Goal: Check status: Check status

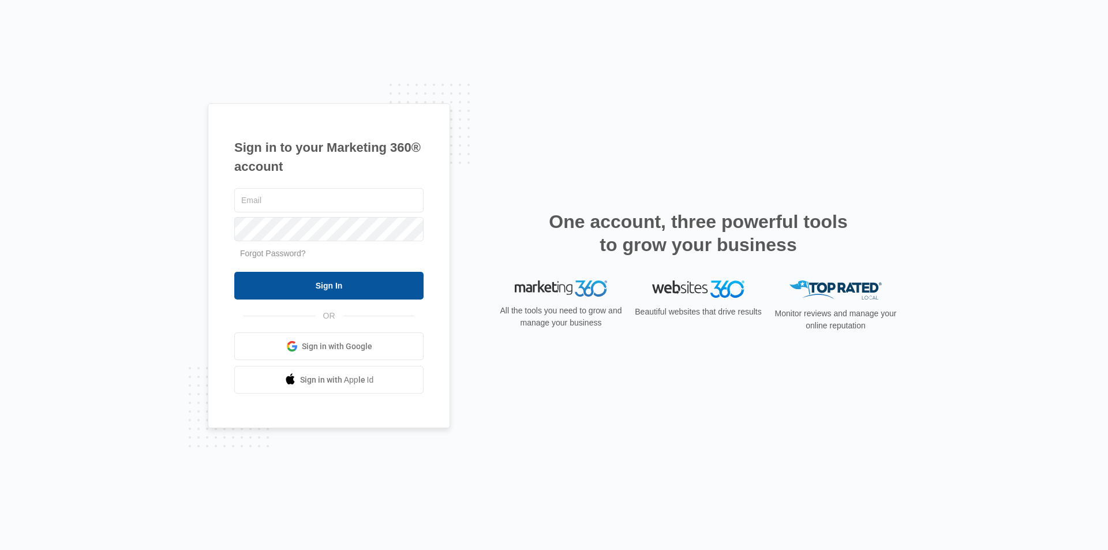
type input "[EMAIL_ADDRESS][PERSON_NAME][DOMAIN_NAME]"
click at [280, 283] on input "Sign In" at bounding box center [328, 286] width 189 height 28
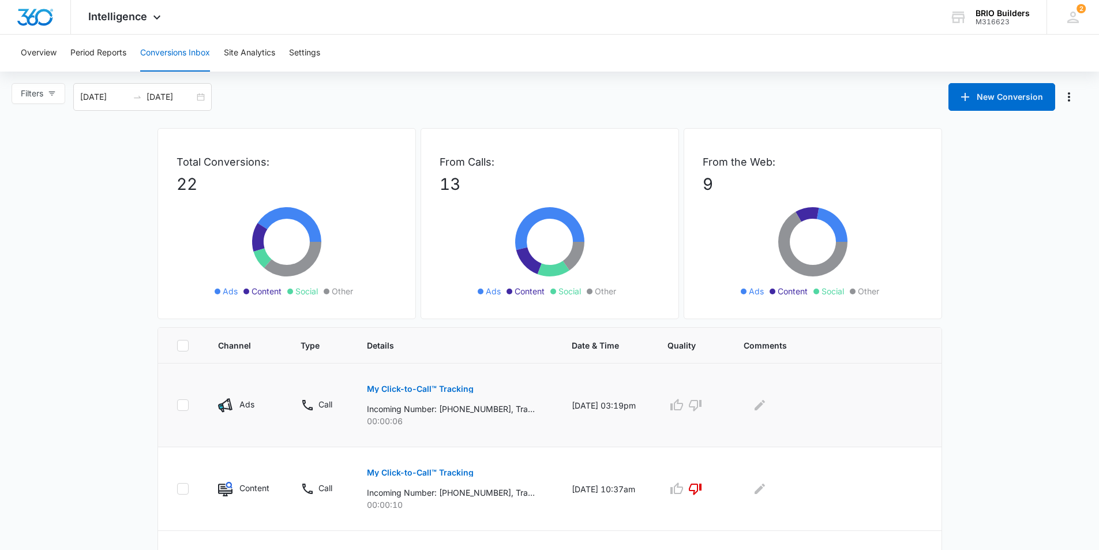
click at [392, 381] on button "My Click-to-Call™ Tracking" at bounding box center [420, 389] width 107 height 28
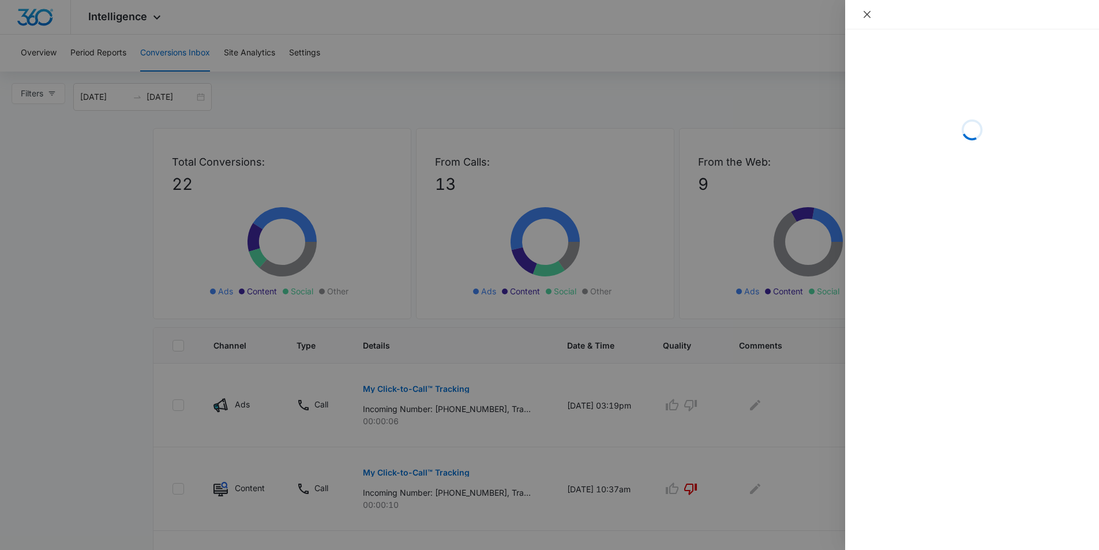
click at [864, 12] on icon "close" at bounding box center [867, 14] width 9 height 9
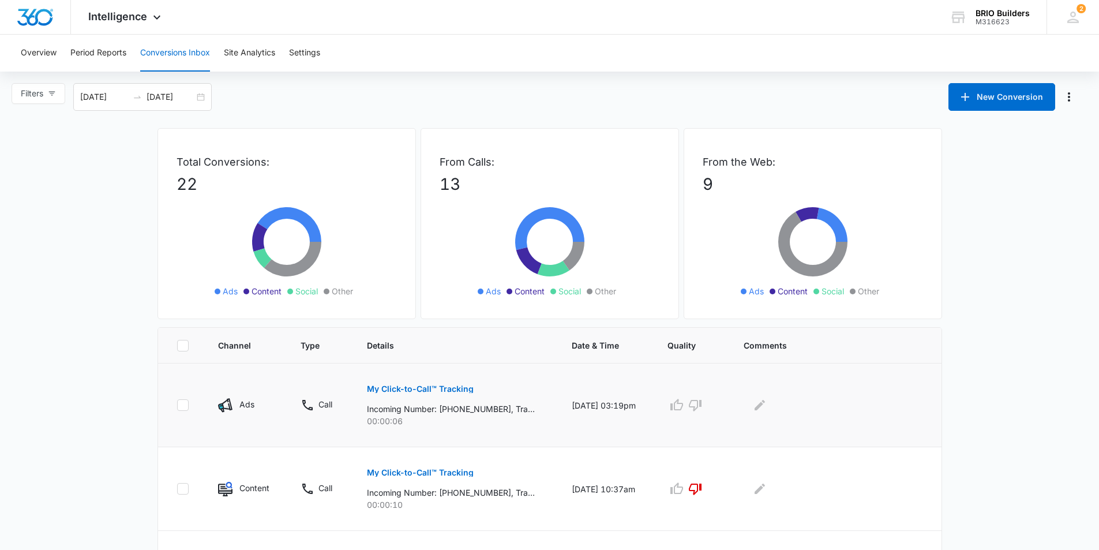
click at [419, 391] on p "My Click-to-Call™ Tracking" at bounding box center [420, 389] width 107 height 8
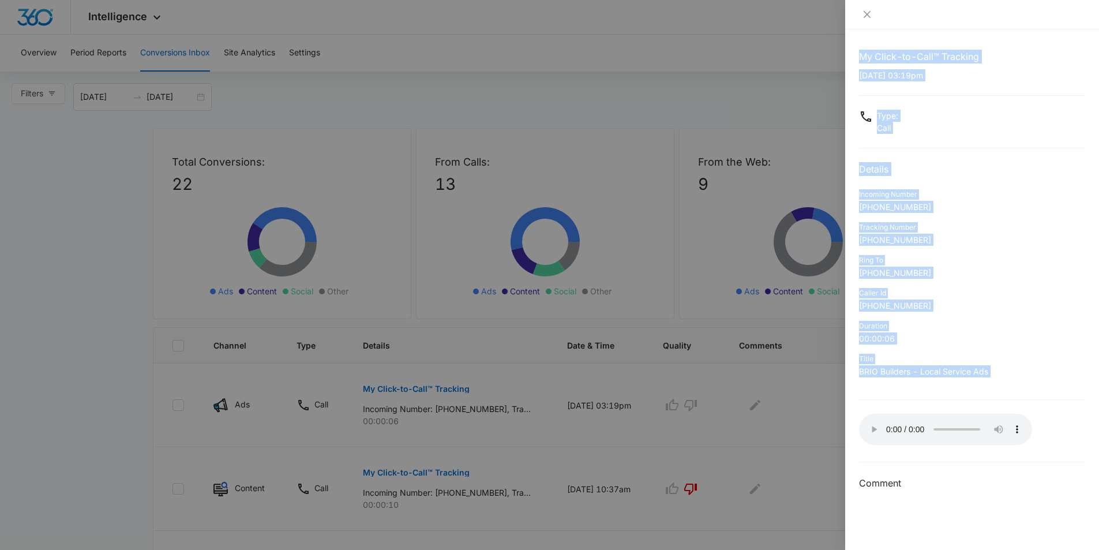
drag, startPoint x: 846, startPoint y: 410, endPoint x: 871, endPoint y: 411, distance: 25.4
click at [851, 409] on div "My Click-to-Call™ Tracking 09/08/2025 at 03:19pm Type : Call Details Incoming N…" at bounding box center [549, 275] width 1099 height 550
click at [803, 410] on div at bounding box center [549, 275] width 1099 height 550
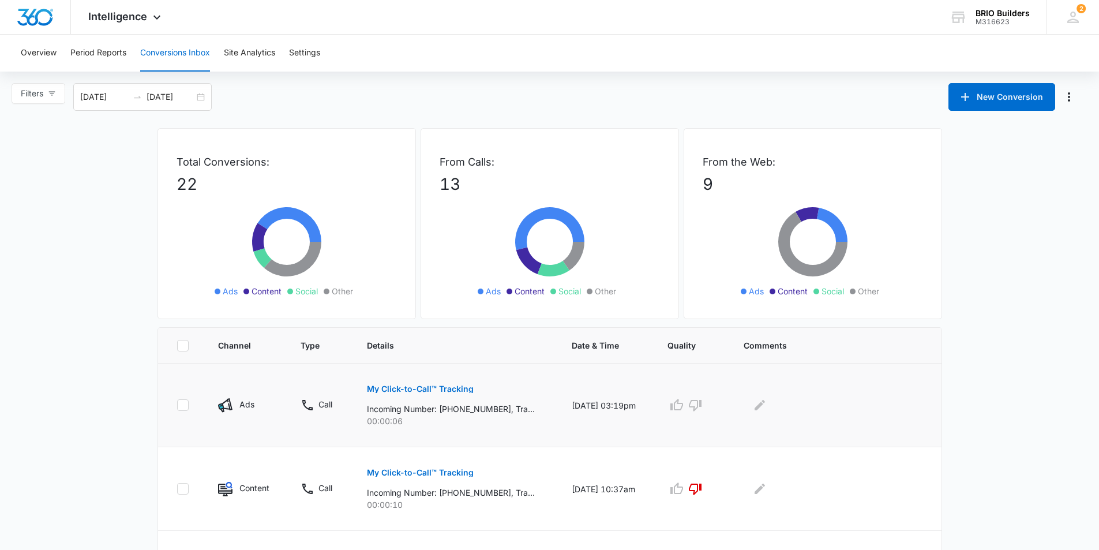
click at [440, 397] on button "My Click-to-Call™ Tracking" at bounding box center [420, 389] width 107 height 28
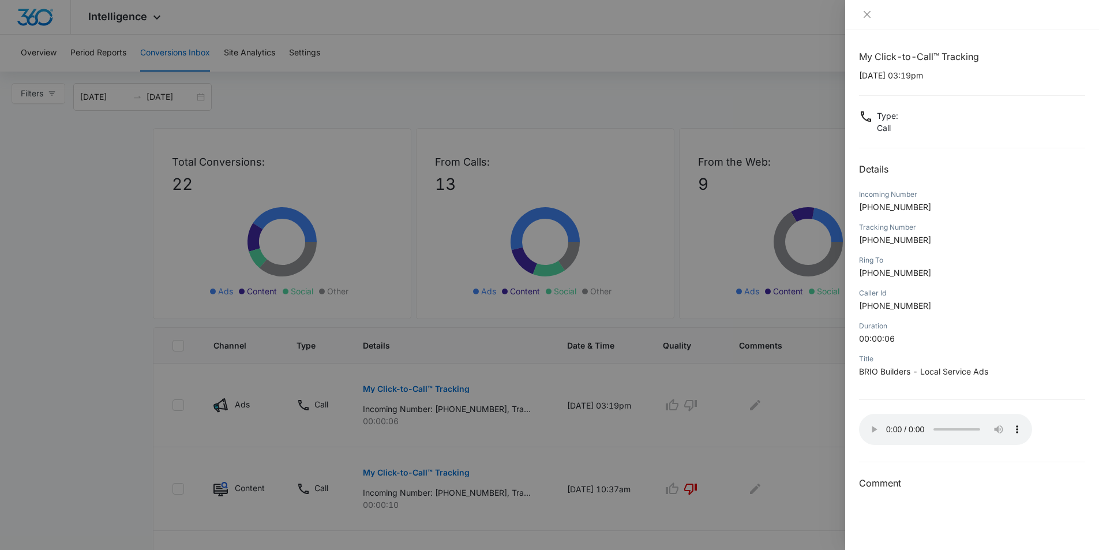
click at [536, 339] on div at bounding box center [549, 275] width 1099 height 550
